Goal: Task Accomplishment & Management: Use online tool/utility

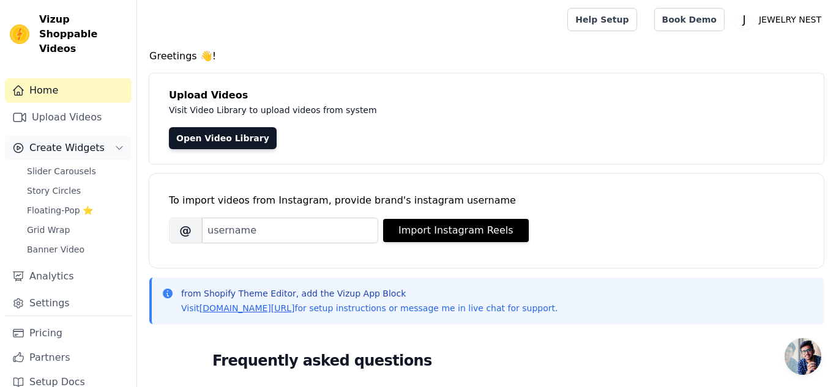
click at [75, 141] on span "Create Widgets" at bounding box center [66, 148] width 75 height 15
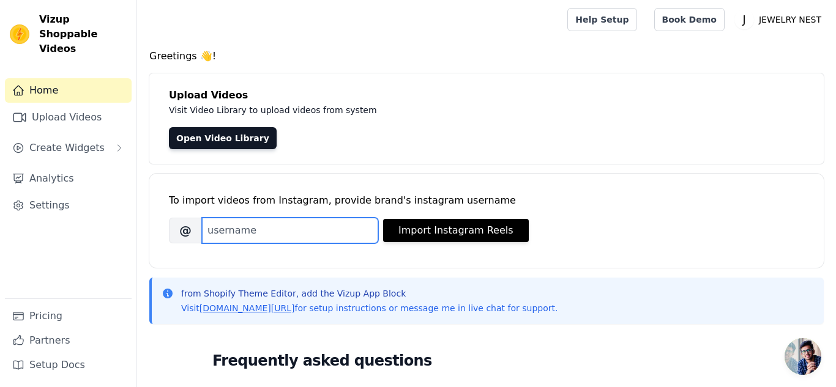
click at [226, 226] on input "Brand's Instagram Username" at bounding box center [290, 231] width 176 height 26
type input "abrishkhan4284"
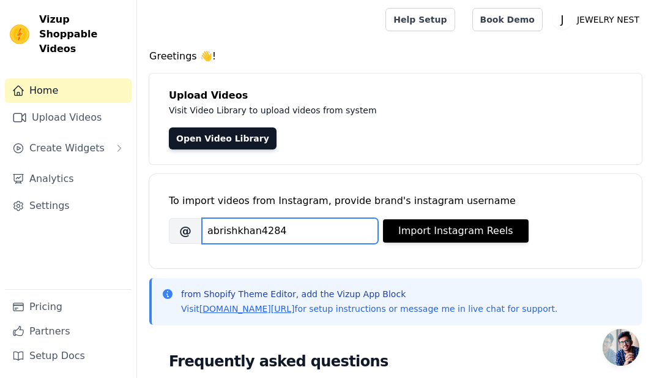
click at [321, 228] on input "abrishkhan4284" at bounding box center [290, 231] width 176 height 26
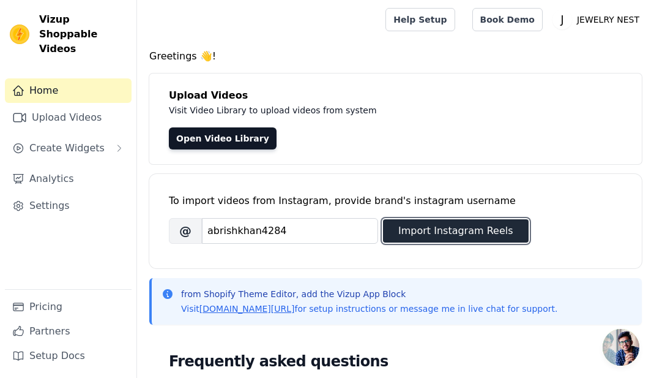
click at [424, 235] on button "Import Instagram Reels" at bounding box center [456, 230] width 146 height 23
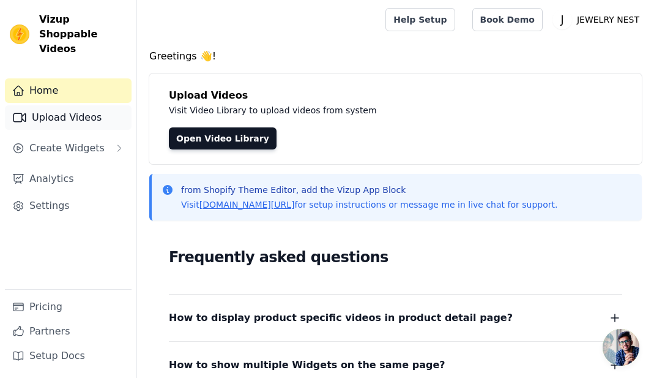
click at [47, 105] on link "Upload Videos" at bounding box center [68, 117] width 127 height 24
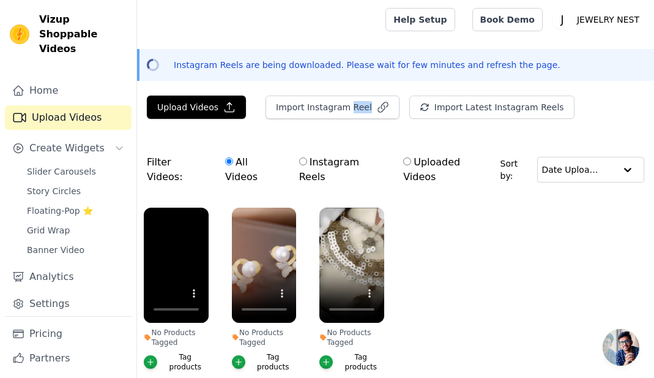
click at [456, 226] on ul "No Products Tagged Tag products No Products Tagged Tag products No Products Tag…" at bounding box center [395, 302] width 517 height 202
click at [302, 161] on input "Instagram Reels" at bounding box center [303, 161] width 8 height 8
radio input "true"
click at [219, 245] on ul "No Products Tagged Tag products No Products Tagged Tag products No Products Tag…" at bounding box center [395, 302] width 517 height 202
click at [225, 162] on input "All Videos" at bounding box center [229, 161] width 8 height 8
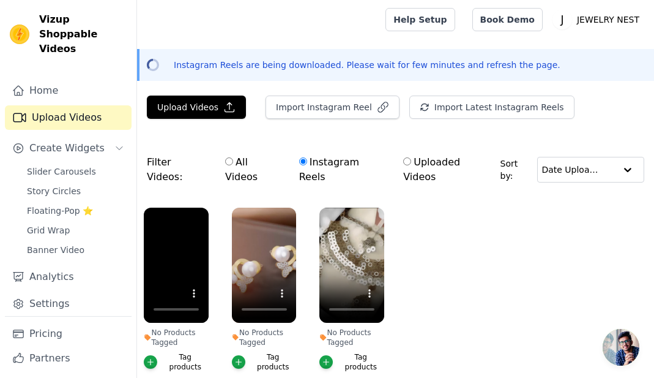
radio input "true"
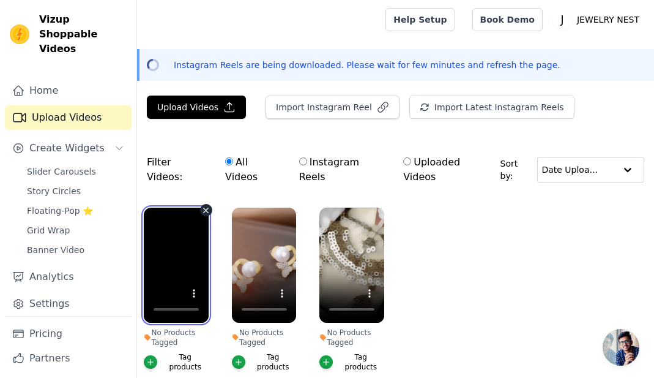
click at [193, 207] on video at bounding box center [176, 264] width 65 height 115
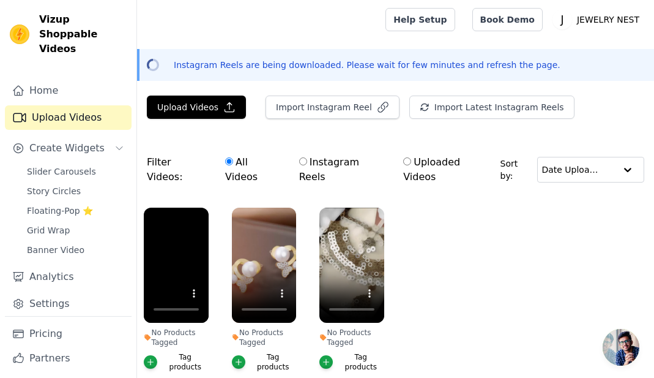
click at [190, 352] on label "No Products Tagged Tag products" at bounding box center [176, 292] width 66 height 170
click at [184, 352] on div "Tag products" at bounding box center [185, 362] width 47 height 20
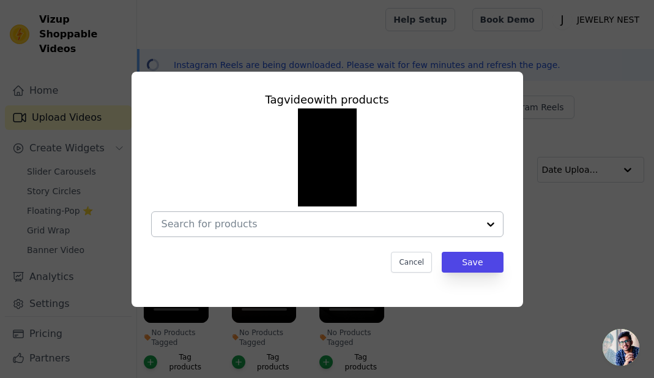
click at [297, 220] on input "No Products Tagged Tag video with products Cancel Save Tag products" at bounding box center [320, 224] width 317 height 12
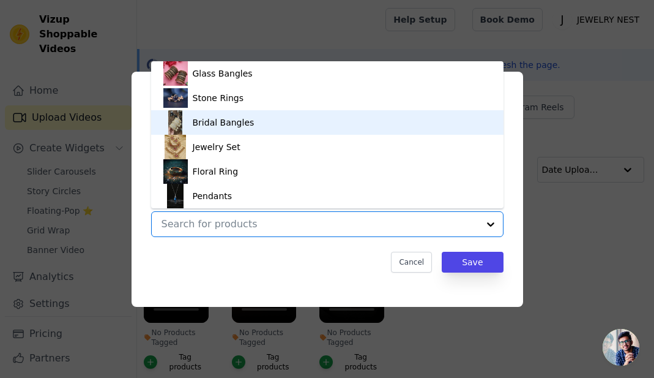
click at [187, 119] on img at bounding box center [175, 122] width 24 height 24
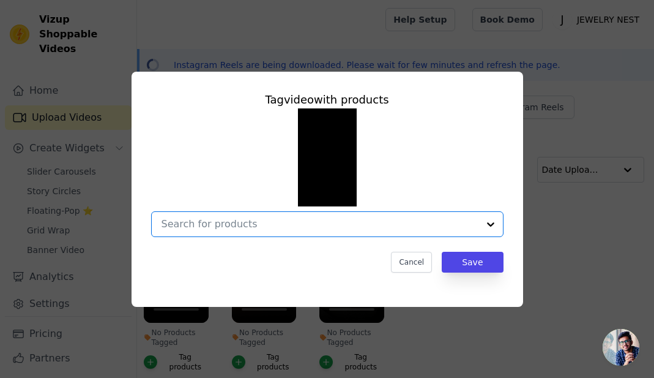
click at [222, 223] on input "No Products Tagged Tag video with products Option undefined, selected. Select i…" at bounding box center [320, 224] width 317 height 12
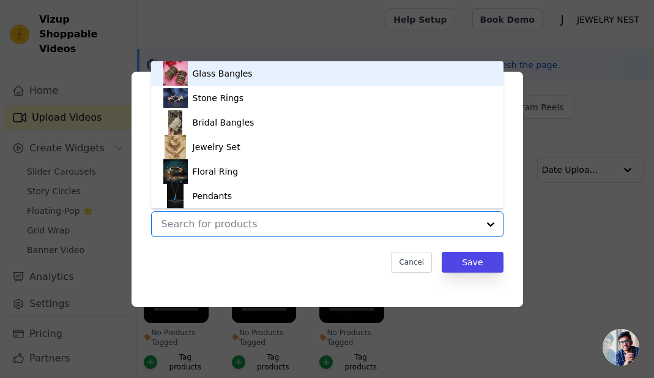
click at [217, 75] on div "Glass Bangles" at bounding box center [223, 73] width 60 height 12
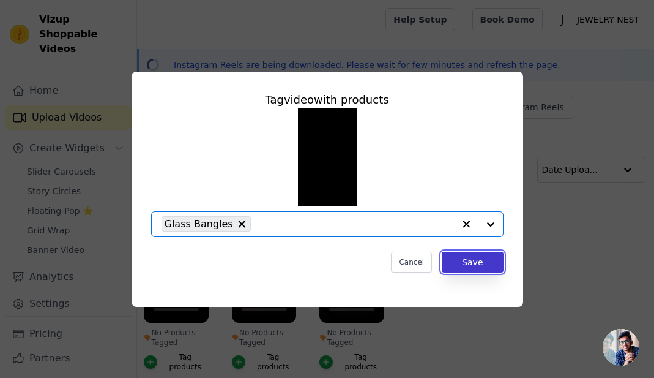
click at [468, 258] on button "Save" at bounding box center [472, 262] width 61 height 21
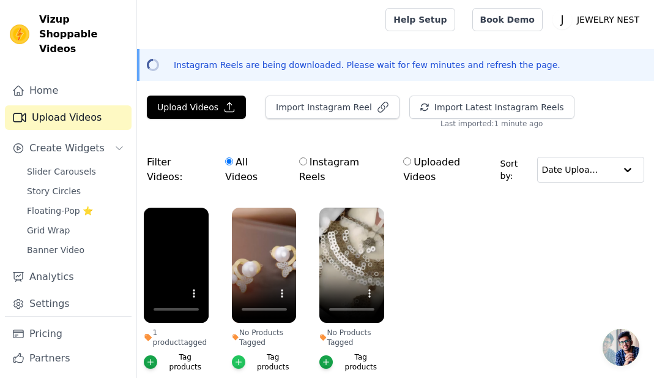
click at [243, 357] on icon "button" at bounding box center [238, 361] width 9 height 9
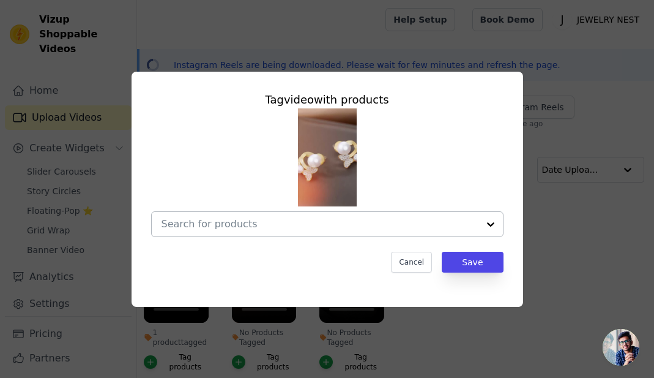
click at [246, 225] on input "No Products Tagged Tag video with products Cancel Save Tag products" at bounding box center [320, 224] width 317 height 12
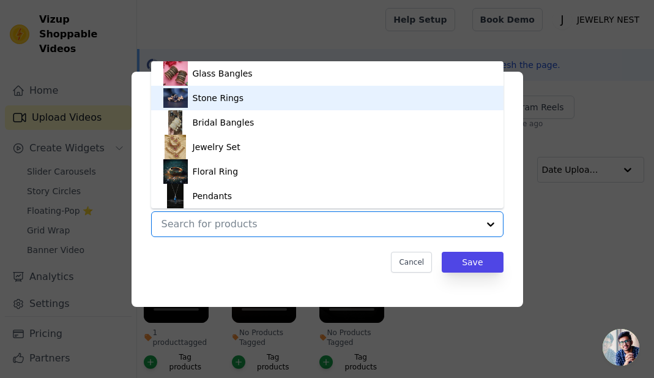
click at [221, 102] on div "Stone Rings" at bounding box center [218, 98] width 51 height 12
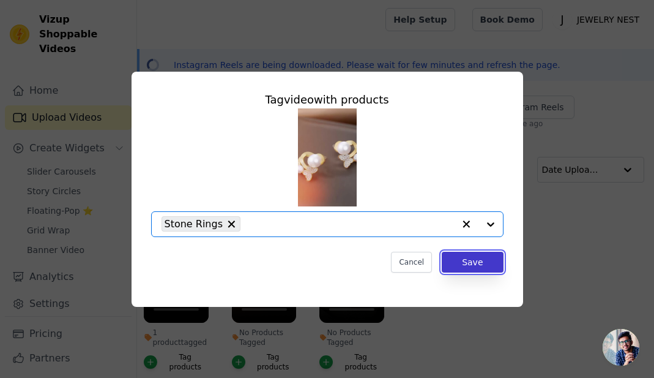
click at [473, 257] on button "Save" at bounding box center [472, 262] width 61 height 21
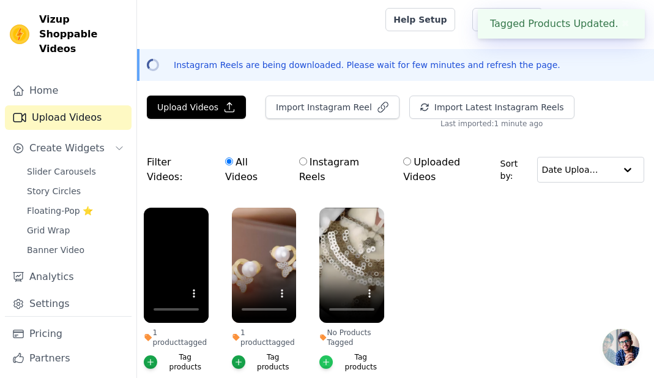
click at [330, 357] on icon "button" at bounding box center [326, 361] width 9 height 9
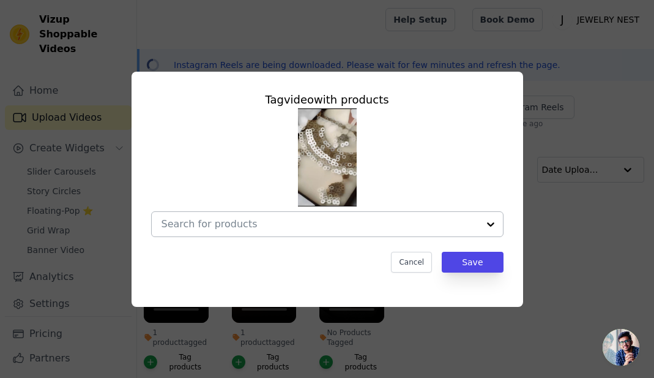
click at [226, 219] on input "No Products Tagged Tag video with products Cancel Save Tag products" at bounding box center [320, 224] width 317 height 12
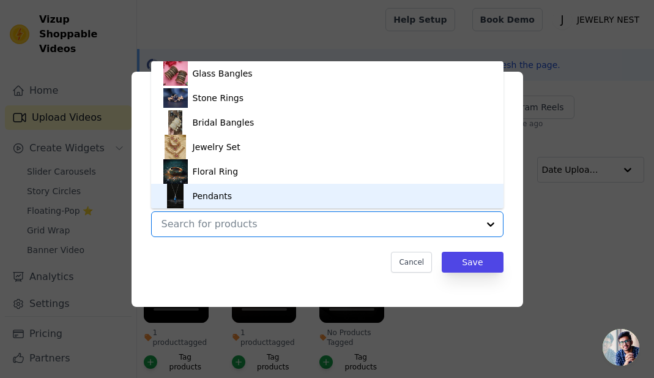
click at [193, 190] on div "Pendants" at bounding box center [213, 196] width 40 height 12
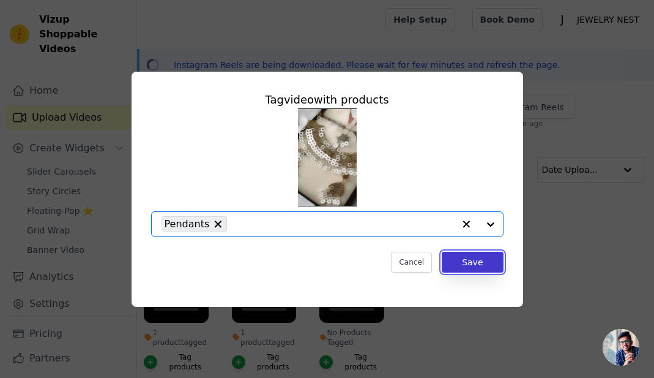
click at [486, 263] on button "Save" at bounding box center [472, 262] width 61 height 21
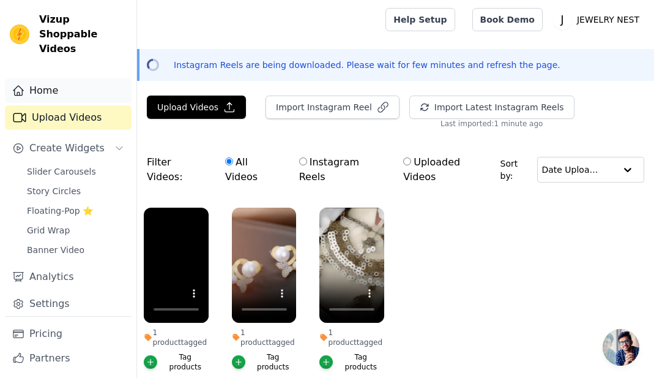
click at [74, 78] on link "Home" at bounding box center [68, 90] width 127 height 24
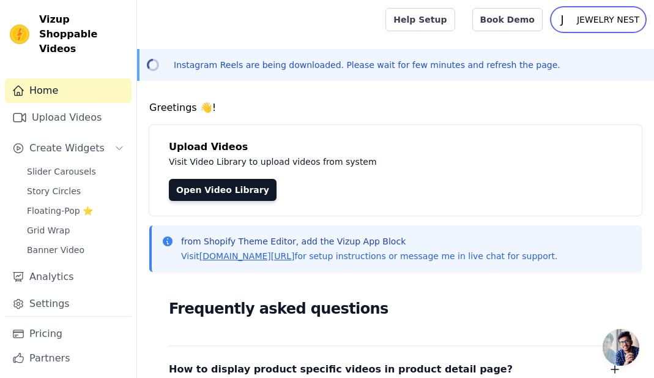
click at [599, 15] on p "JEWELRY NEST" at bounding box center [608, 20] width 72 height 22
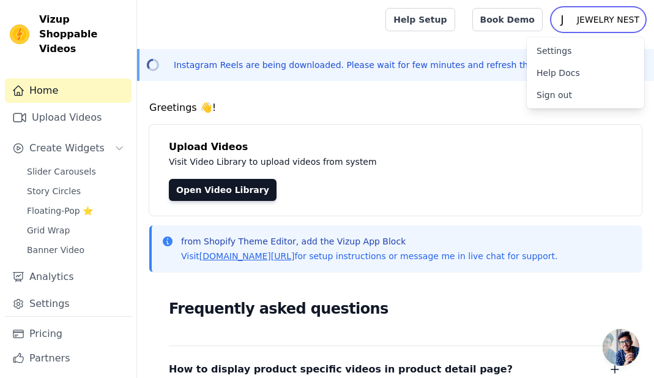
click at [599, 15] on p "JEWELRY NEST" at bounding box center [608, 20] width 72 height 22
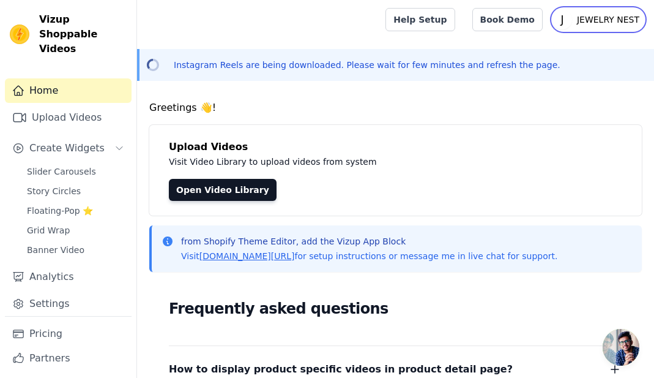
click at [599, 15] on p "JEWELRY NEST" at bounding box center [608, 20] width 72 height 22
